Goal: Book appointment/travel/reservation

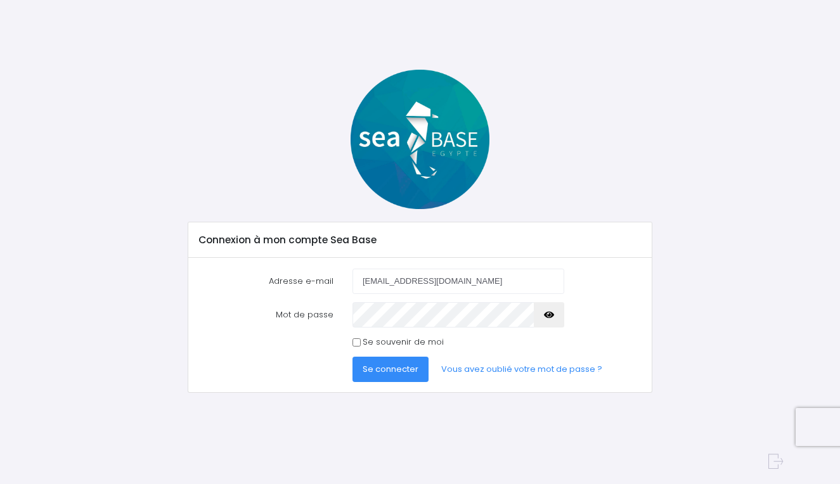
type input "[EMAIL_ADDRESS][DOMAIN_NAME]"
click at [389, 368] on button "Se connecter" at bounding box center [390, 369] width 76 height 25
click at [466, 369] on link "Vous avez oublié votre mot de passe ?" at bounding box center [521, 369] width 181 height 25
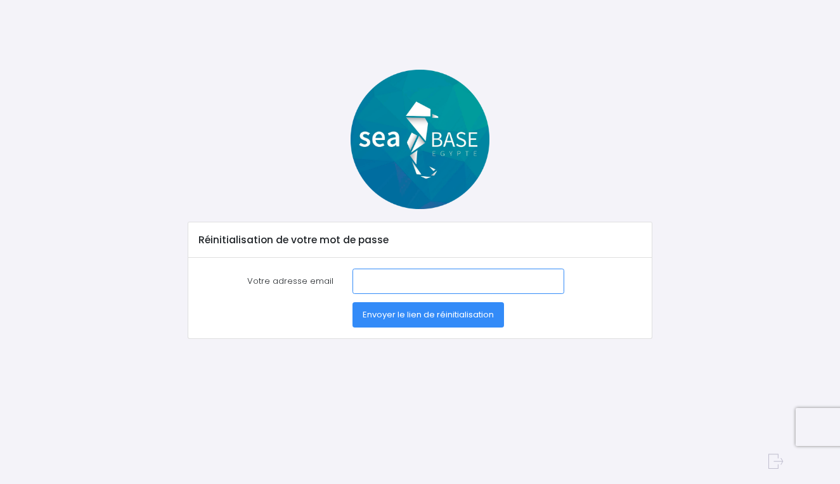
click at [369, 283] on input "Votre adresse email" at bounding box center [458, 281] width 212 height 25
type input "G"
type input "gemo374@hotmail.fr"
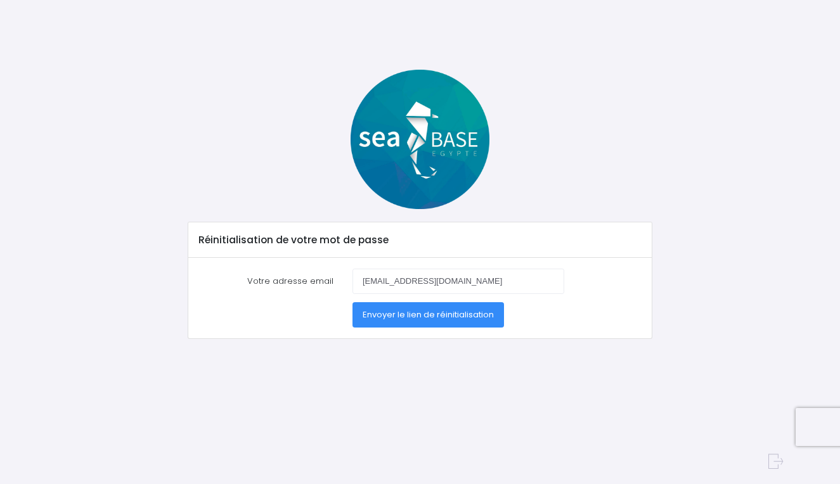
click at [395, 319] on span "Envoyer le lien de réinitialisation" at bounding box center [427, 315] width 131 height 12
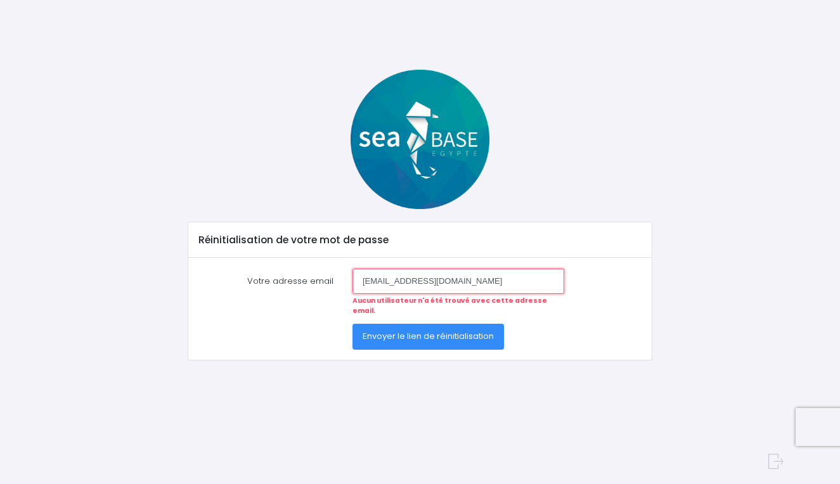
click at [451, 276] on input "gemo374@hotmail.fr" at bounding box center [458, 281] width 212 height 25
type input "g"
type input "gemo974@hotmail.fr"
click at [433, 330] on span "Envoyer le lien de réinitialisation" at bounding box center [427, 336] width 131 height 12
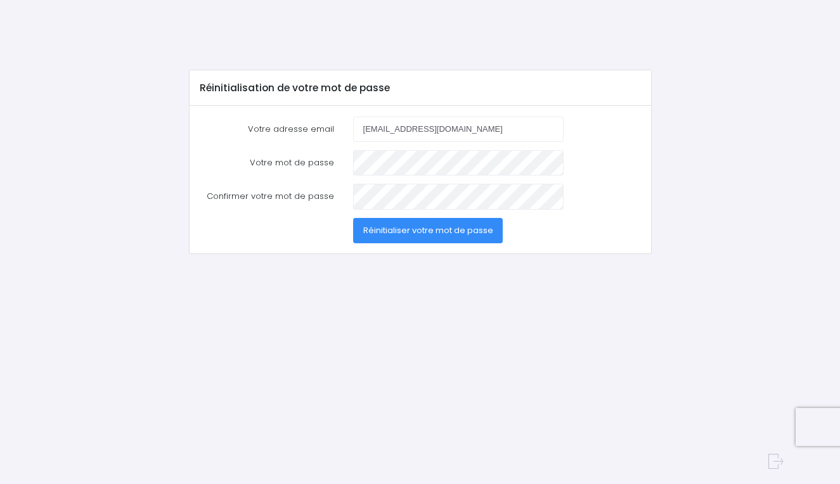
type input "gemo974@hotmail.fr"
click at [381, 230] on span "Réinitialiser votre mot de passe" at bounding box center [428, 230] width 130 height 12
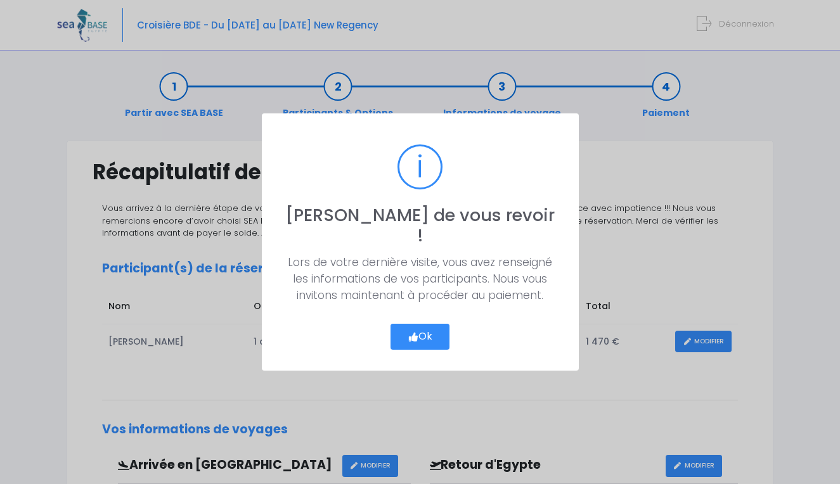
click at [411, 337] on icon "button" at bounding box center [412, 337] width 11 height 0
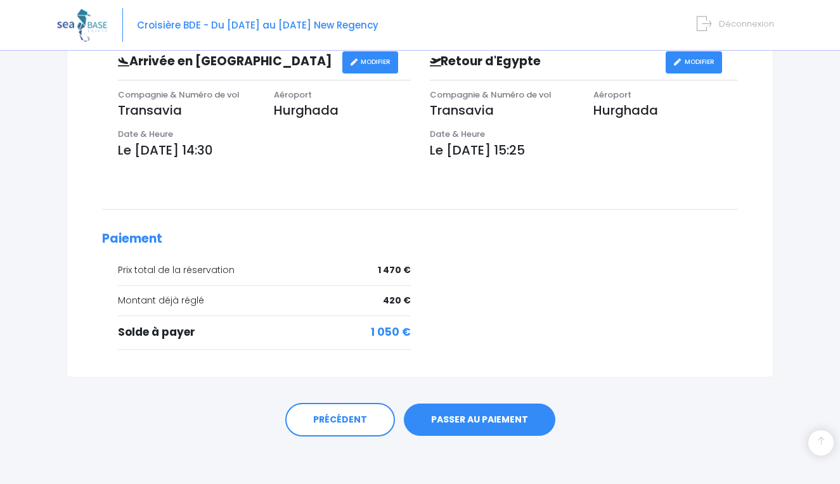
scroll to position [402, 0]
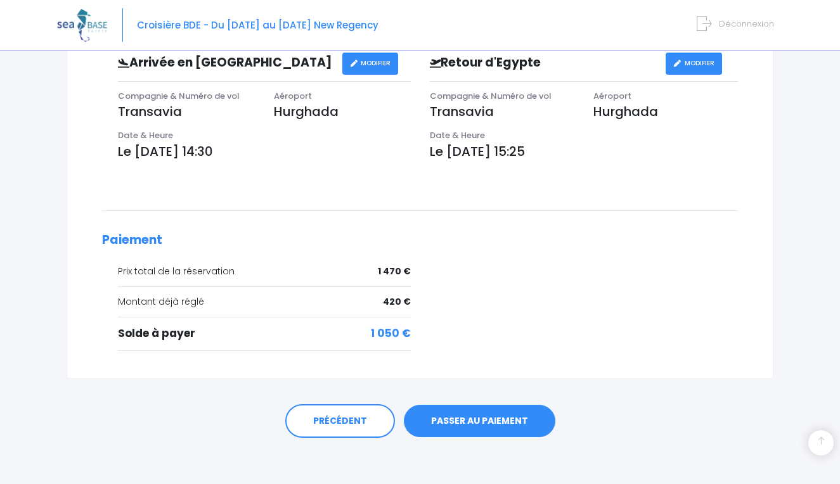
click at [454, 416] on link "PASSER AU PAIEMENT" at bounding box center [479, 421] width 151 height 33
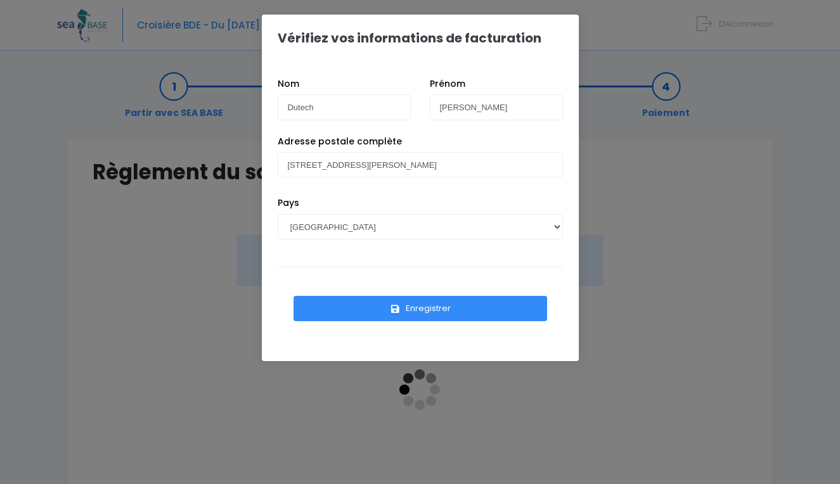
click at [419, 310] on button "Enregistrer" at bounding box center [419, 308] width 253 height 25
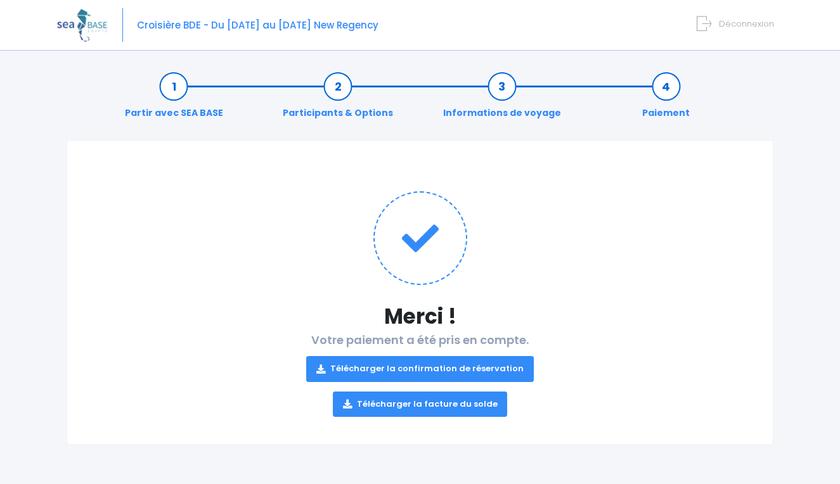
click at [452, 373] on link "Télécharger la confirmation de réservation" at bounding box center [419, 368] width 227 height 25
click at [448, 400] on link "Télécharger la facture du solde" at bounding box center [420, 404] width 175 height 25
